Goal: Task Accomplishment & Management: Manage account settings

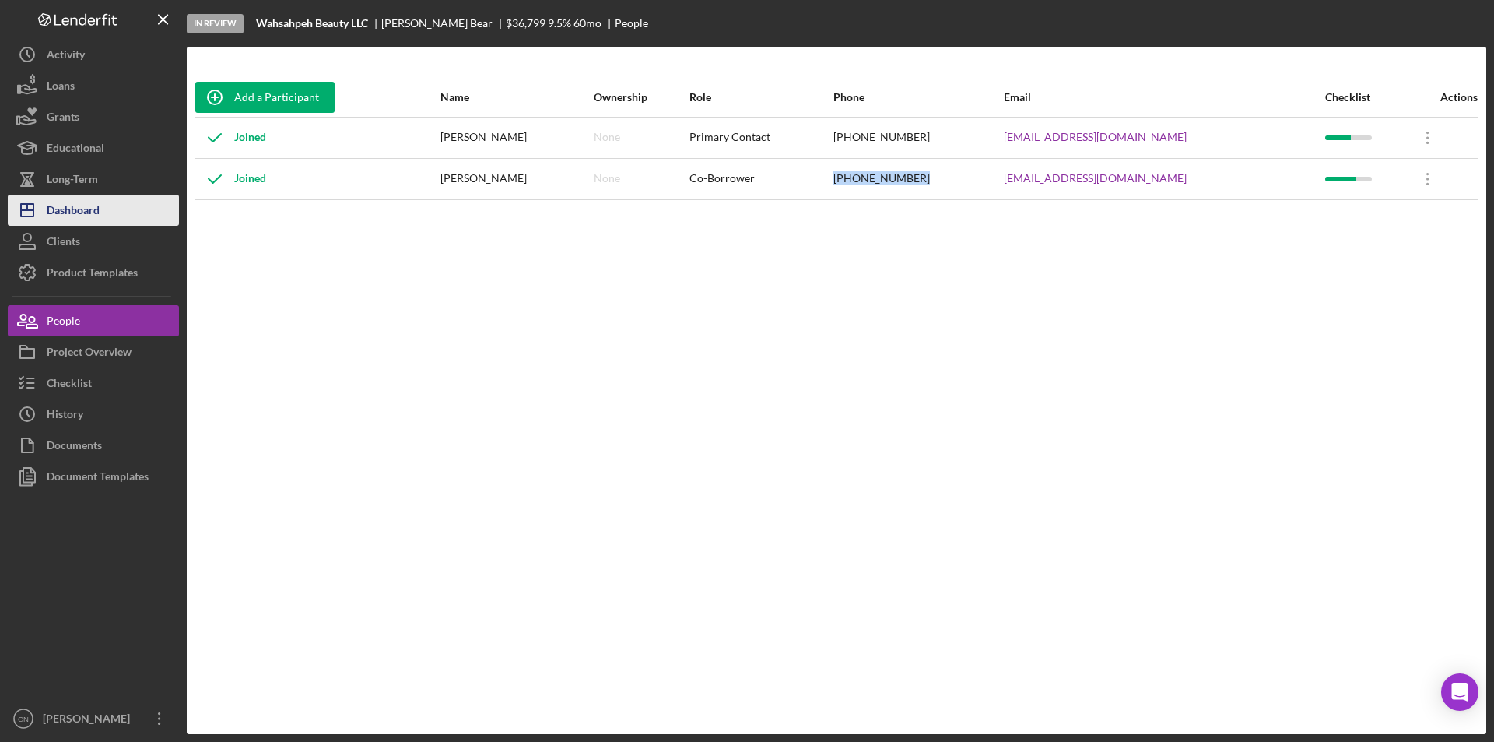
click at [58, 213] on div "Dashboard" at bounding box center [73, 212] width 53 height 35
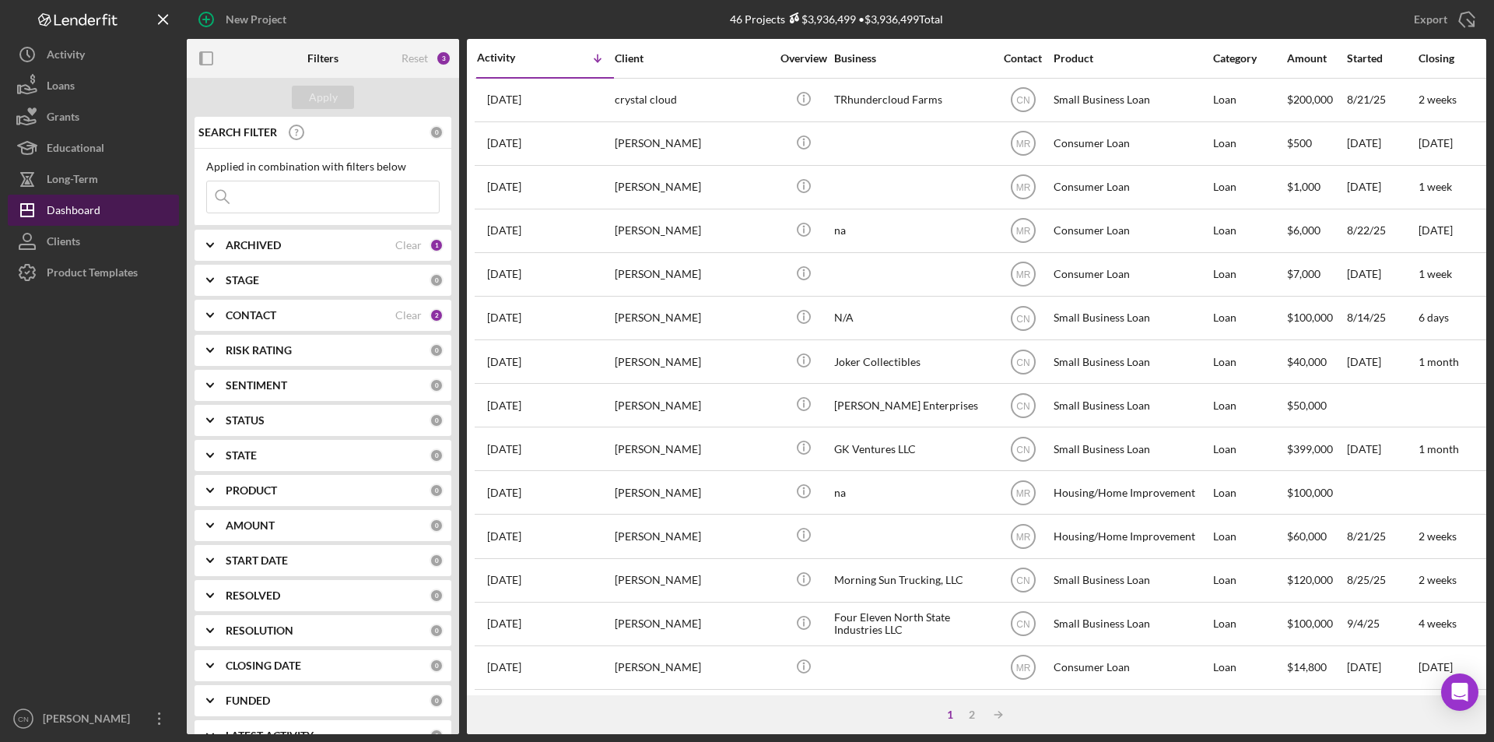
click at [61, 216] on div "Dashboard" at bounding box center [74, 212] width 54 height 35
click at [61, 205] on div "Dashboard" at bounding box center [74, 212] width 54 height 35
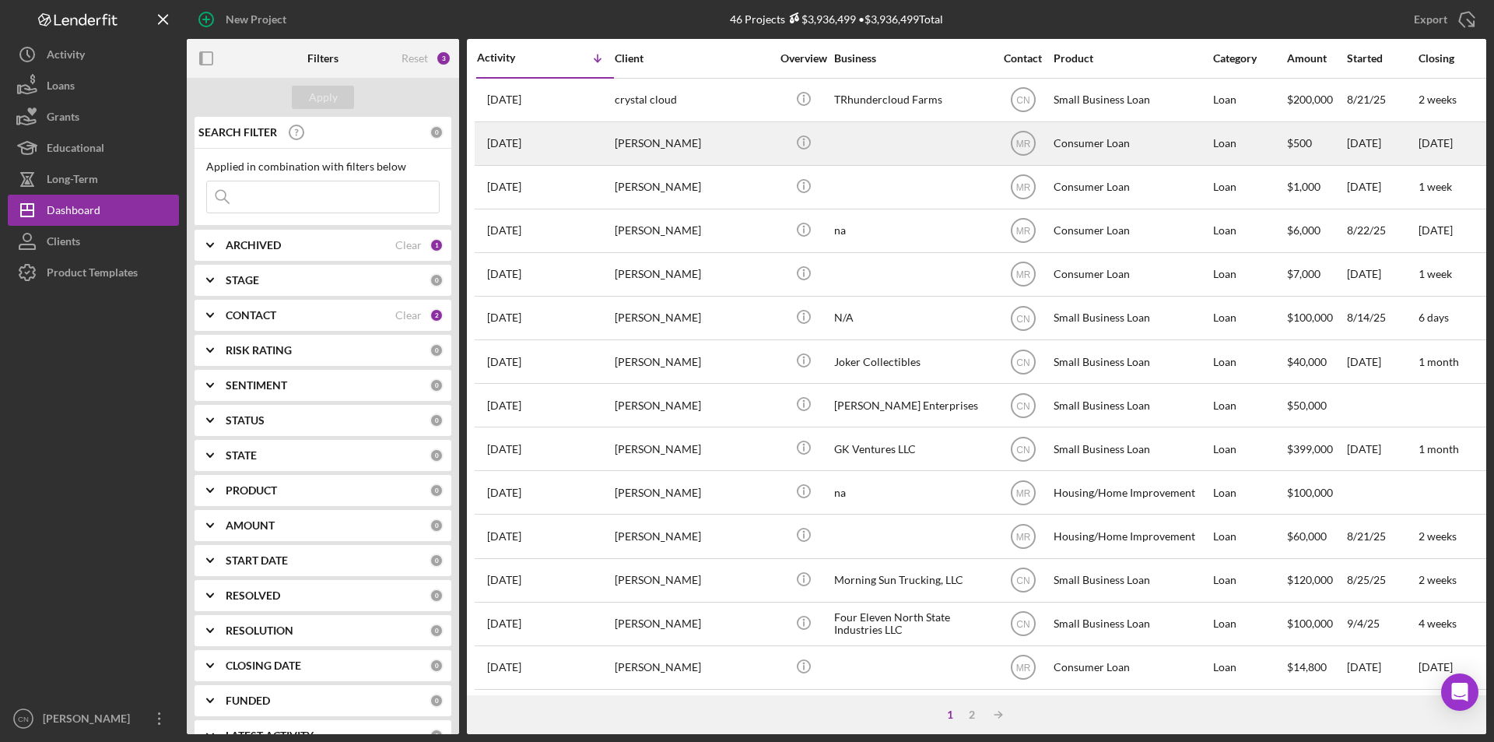
click at [650, 140] on div "[PERSON_NAME]" at bounding box center [693, 143] width 156 height 41
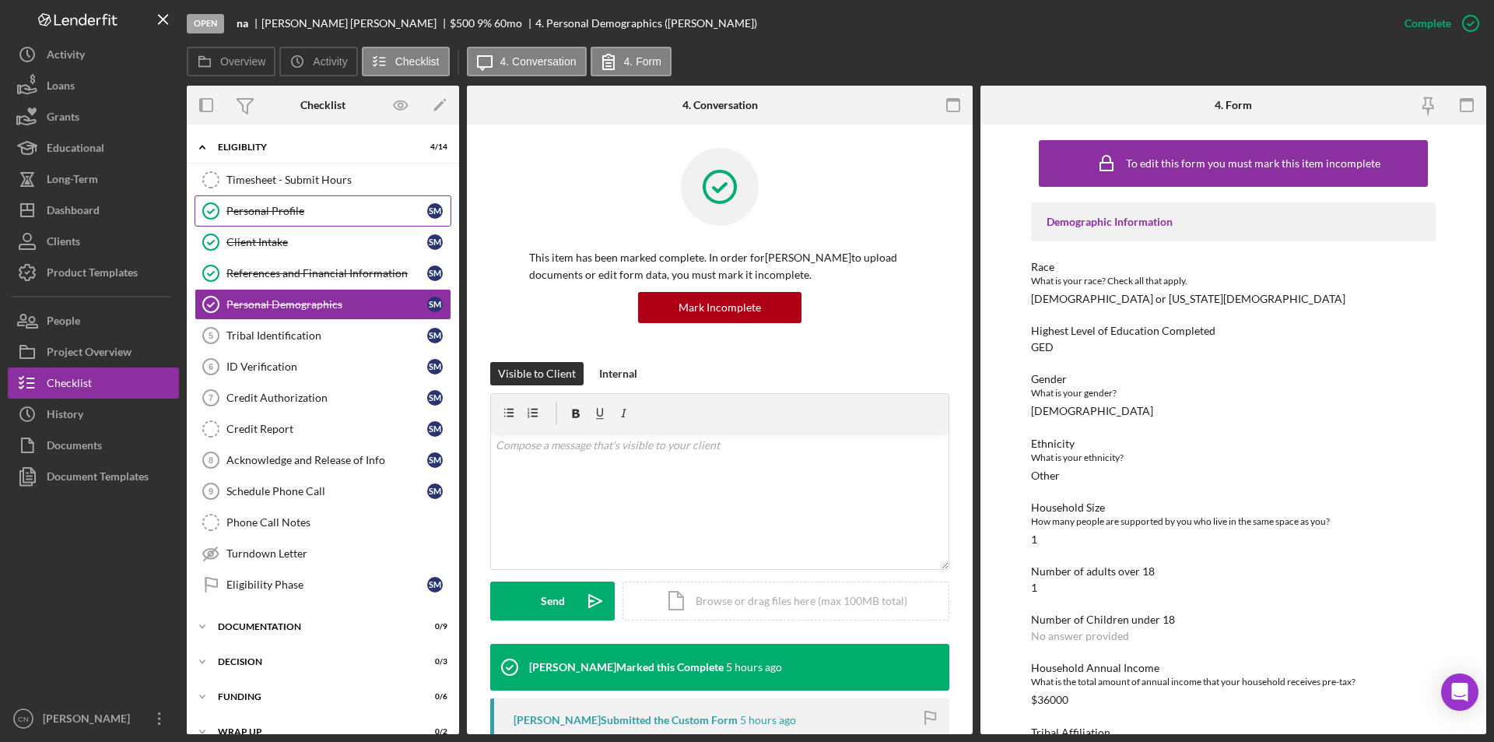
click at [259, 207] on div "Personal Profile" at bounding box center [326, 211] width 201 height 12
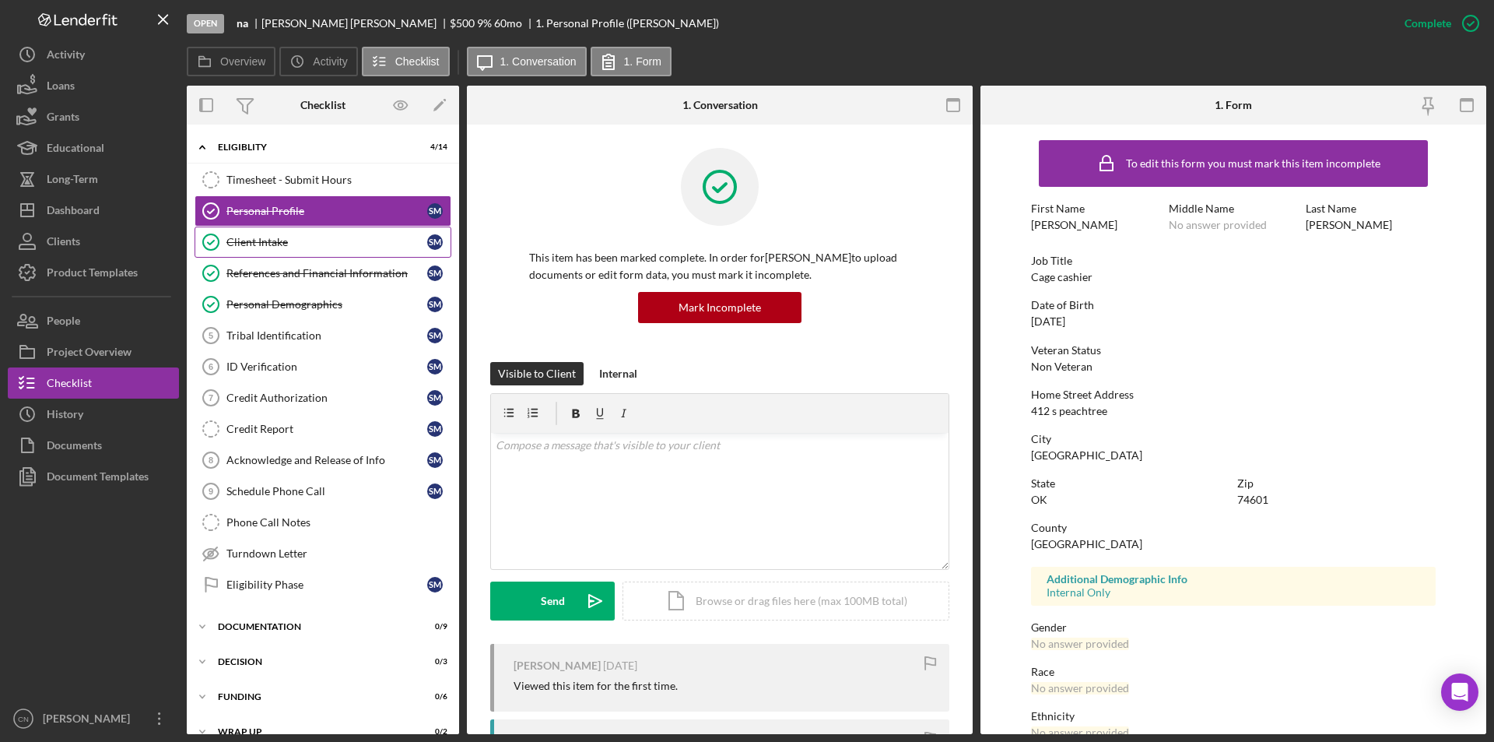
click at [246, 236] on div "Client Intake" at bounding box center [326, 242] width 201 height 12
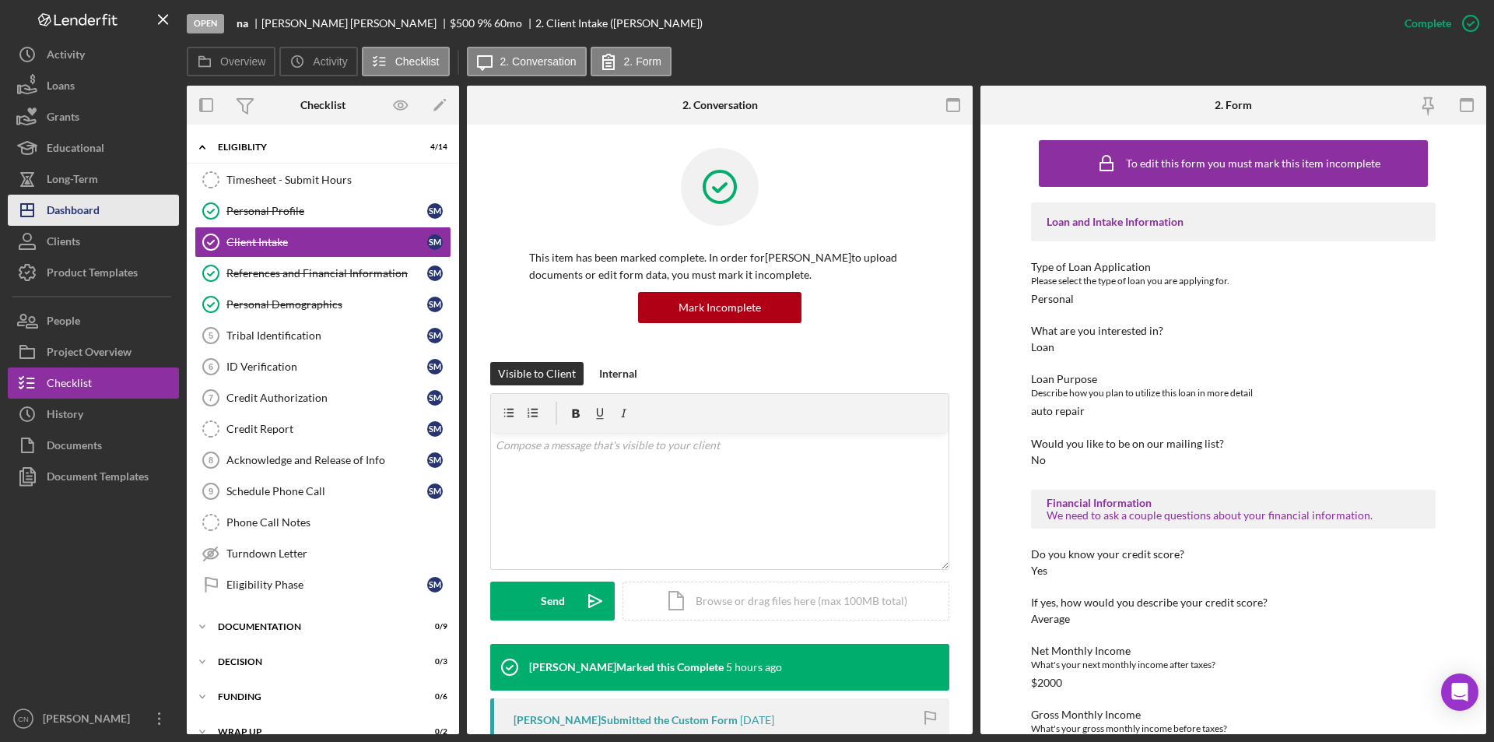
click at [67, 212] on div "Dashboard" at bounding box center [73, 212] width 53 height 35
